Goal: Task Accomplishment & Management: Manage account settings

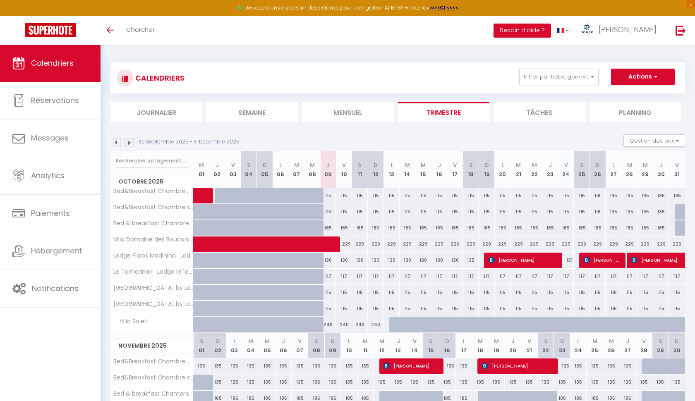
scroll to position [69, 0]
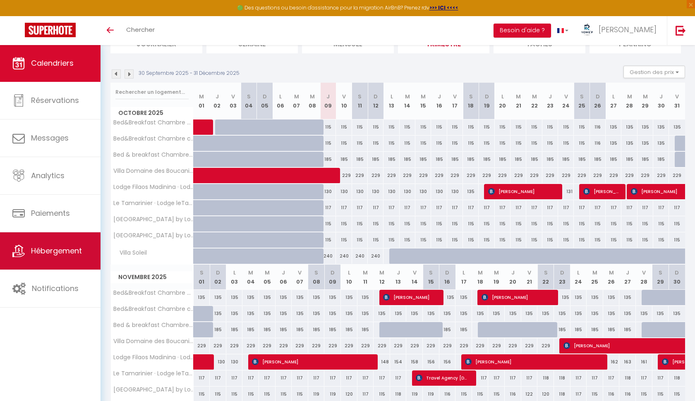
click at [46, 256] on span "Hébergement" at bounding box center [56, 251] width 51 height 10
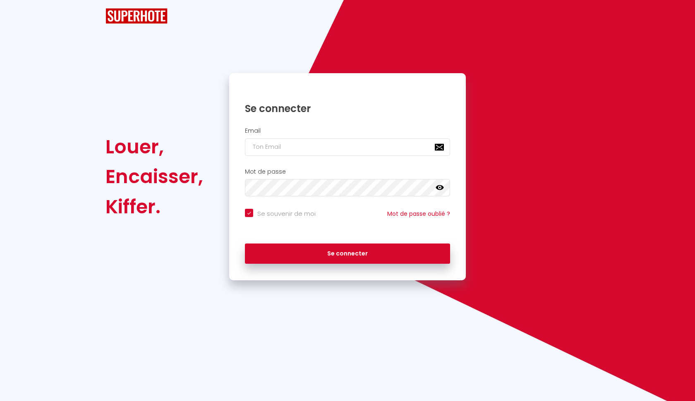
checkbox input "true"
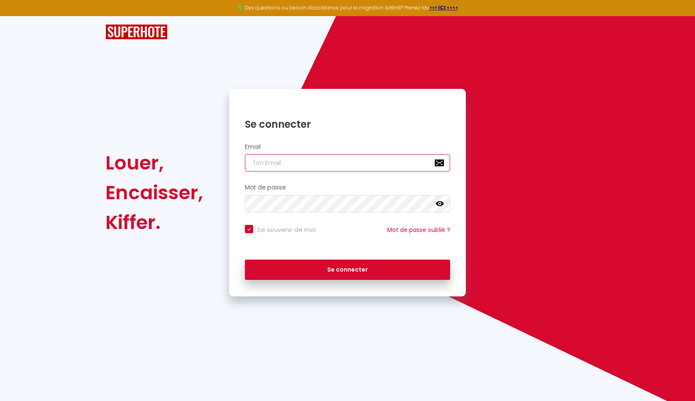
type input "[PERSON_NAME][EMAIL_ADDRESS][DOMAIN_NAME]"
click at [348, 269] on button "Se connecter" at bounding box center [347, 270] width 205 height 21
checkbox input "true"
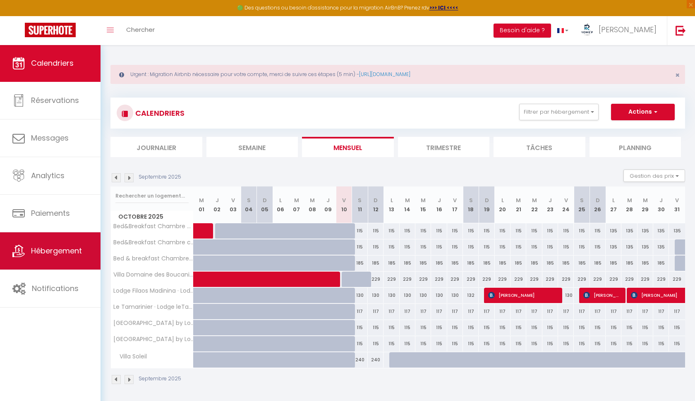
click at [38, 242] on link "Hébergement" at bounding box center [50, 251] width 101 height 37
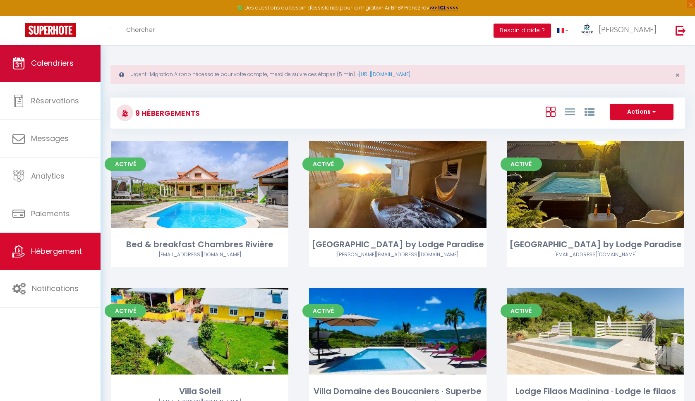
click at [45, 65] on span "Calendriers" at bounding box center [52, 63] width 43 height 10
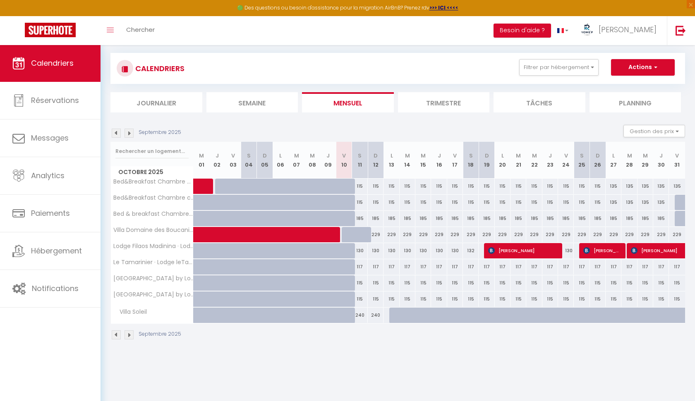
scroll to position [45, 0]
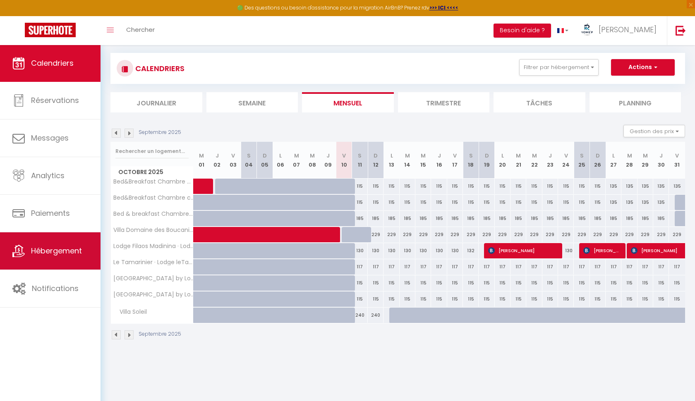
click at [52, 245] on link "Hébergement" at bounding box center [50, 251] width 101 height 37
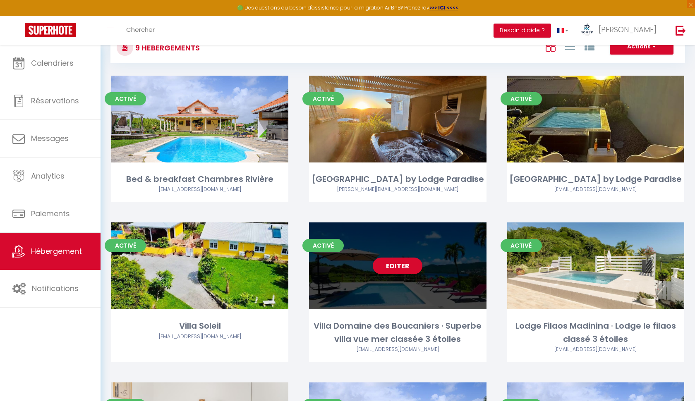
scroll to position [92, 0]
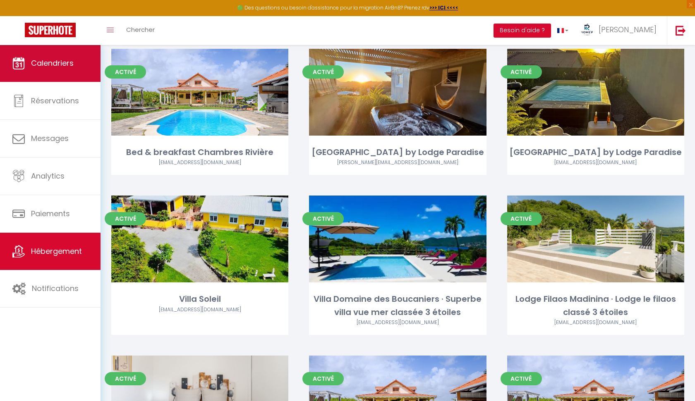
click at [50, 58] on span "Calendriers" at bounding box center [52, 63] width 43 height 10
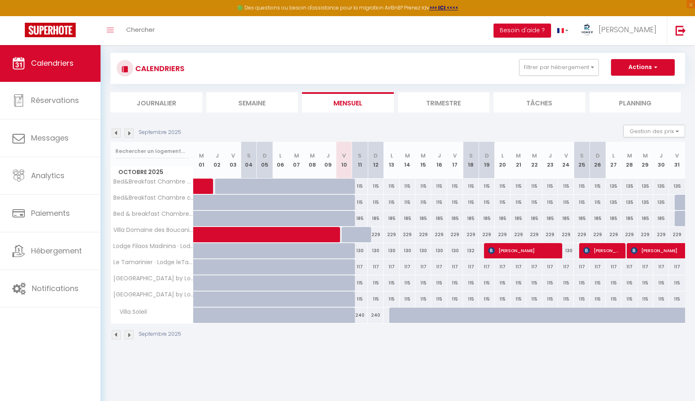
scroll to position [45, 0]
click at [454, 102] on li "Trimestre" at bounding box center [444, 102] width 92 height 20
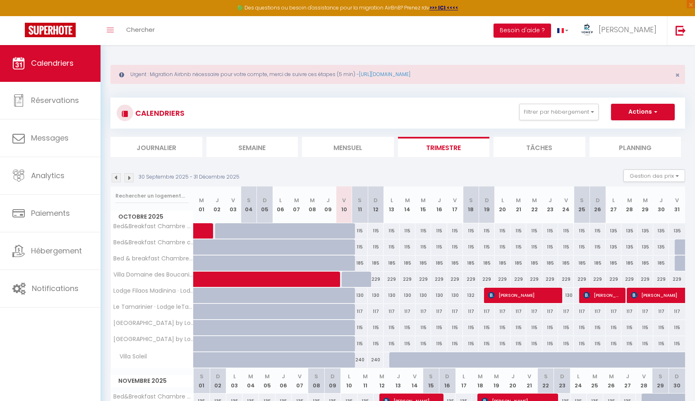
click at [131, 176] on img at bounding box center [129, 177] width 9 height 9
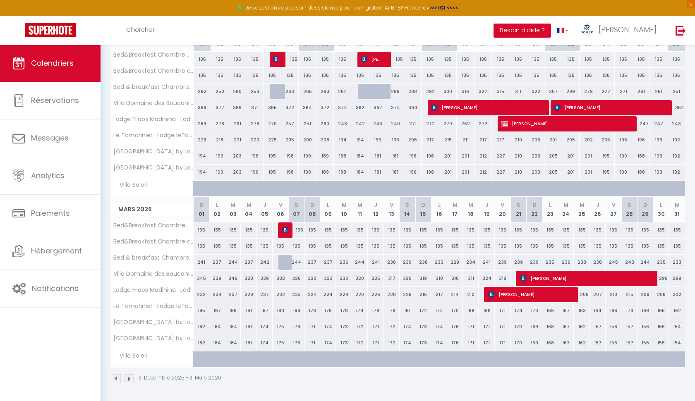
scroll to position [342, 0]
